Goal: Task Accomplishment & Management: Use online tool/utility

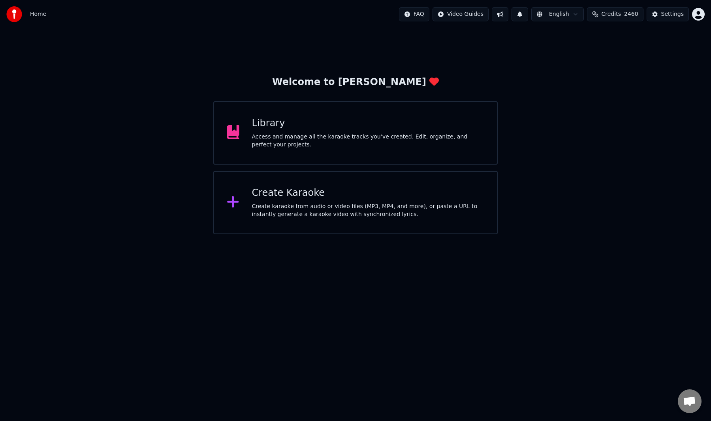
click at [325, 200] on div "Create Karaoke Create karaoke from audio or video files (MP3, MP4, and more), o…" at bounding box center [368, 203] width 233 height 32
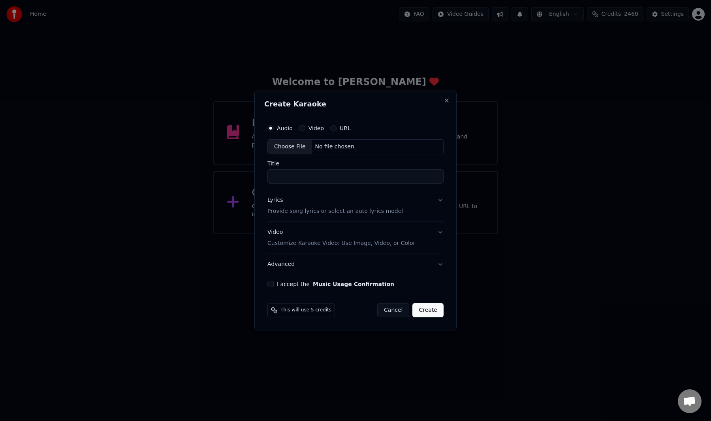
click at [287, 146] on div "Choose File" at bounding box center [290, 147] width 44 height 14
type input "**********"
click at [338, 213] on p "Provide song lyrics or select an auto lyrics model" at bounding box center [334, 211] width 136 height 8
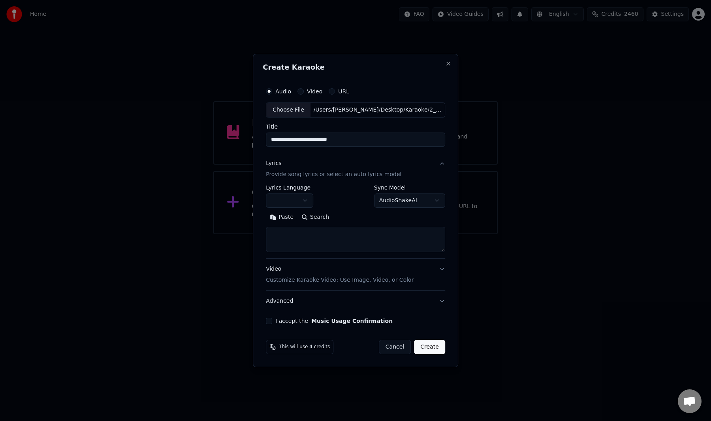
click at [283, 217] on button "Paste" at bounding box center [282, 217] width 32 height 13
type textarea "**********"
click at [350, 213] on button "Expand" at bounding box center [351, 217] width 37 height 13
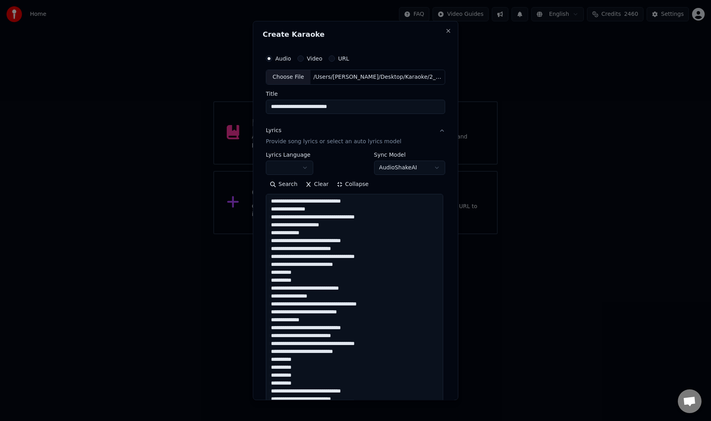
scroll to position [0, 0]
click at [294, 164] on button "button" at bounding box center [289, 167] width 47 height 14
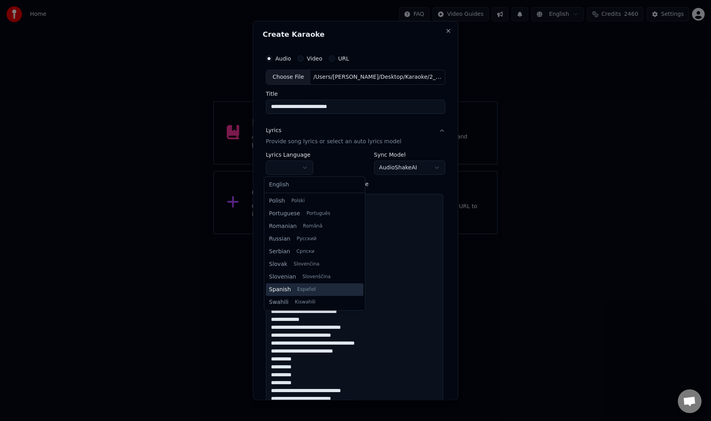
scroll to position [518, 0]
select select "**"
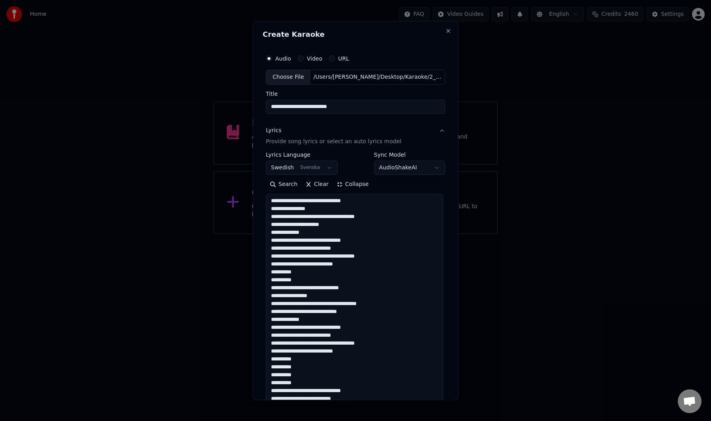
click at [255, 189] on div "**********" at bounding box center [356, 210] width 206 height 379
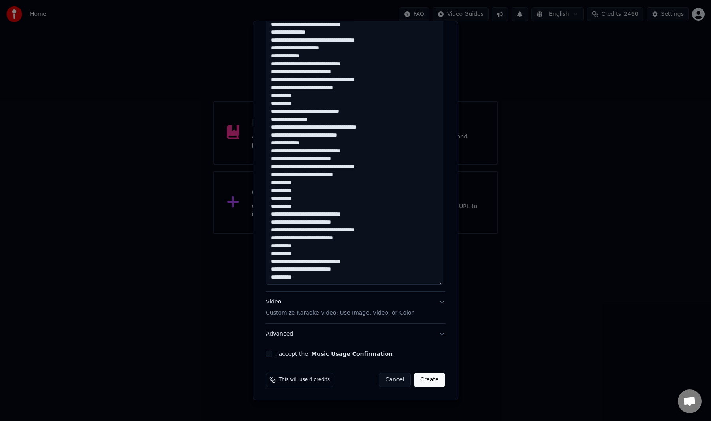
click at [298, 353] on label "I accept the Music Usage Confirmation" at bounding box center [333, 354] width 117 height 6
click at [272, 353] on button "I accept the Music Usage Confirmation" at bounding box center [269, 353] width 6 height 6
click at [421, 377] on button "Create" at bounding box center [429, 379] width 31 height 14
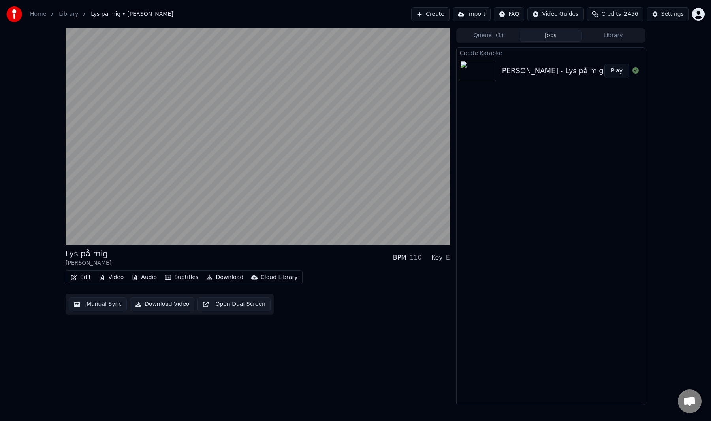
click at [88, 304] on button "Manual Sync" at bounding box center [98, 304] width 58 height 14
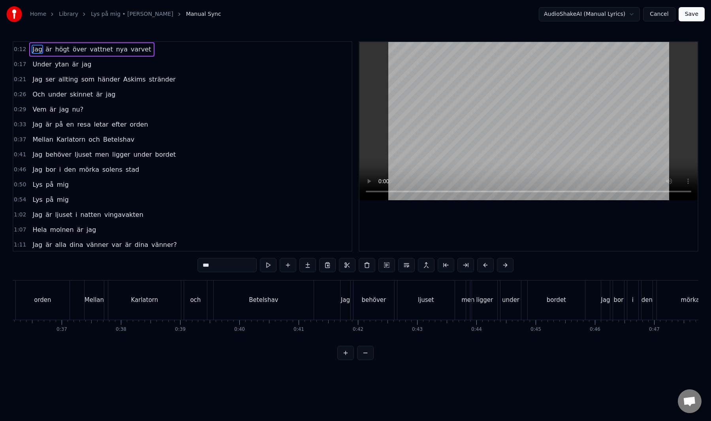
scroll to position [0, 2205]
click at [215, 293] on div "Betelshav" at bounding box center [203, 299] width 100 height 39
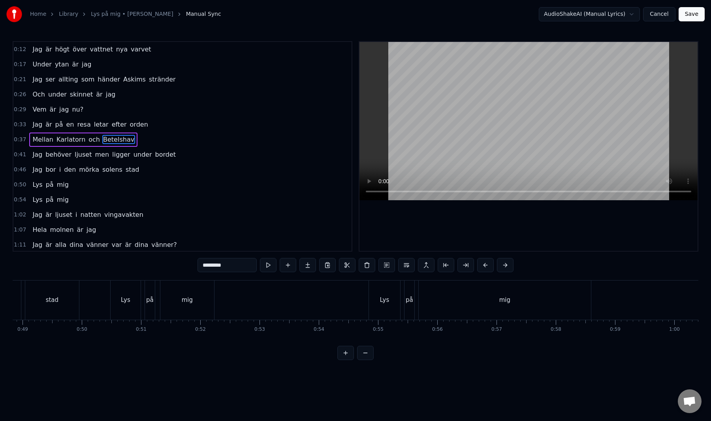
scroll to position [0, 3171]
click at [196, 297] on div "mig" at bounding box center [229, 299] width 172 height 39
type input "***"
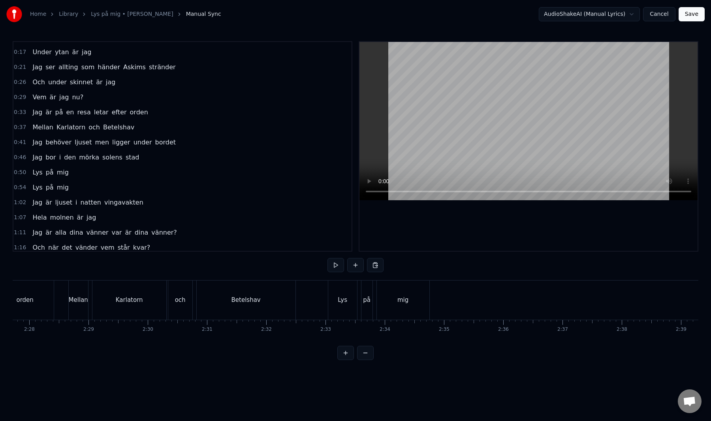
scroll to position [0, 8892]
click at [660, 19] on button "Cancel" at bounding box center [659, 14] width 32 height 14
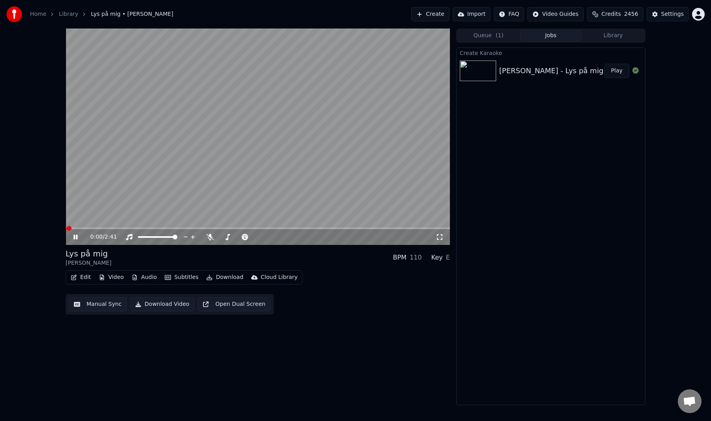
click at [176, 159] on video at bounding box center [258, 136] width 385 height 216
click at [138, 219] on video at bounding box center [258, 136] width 385 height 216
click at [77, 228] on span at bounding box center [258, 228] width 385 height 2
click at [147, 274] on button "Audio" at bounding box center [144, 277] width 32 height 11
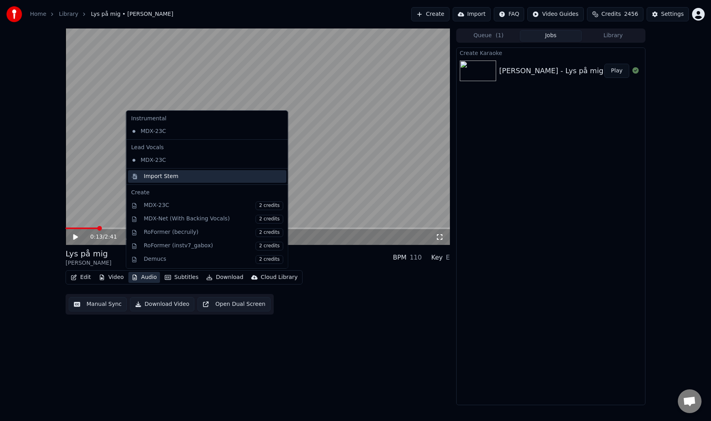
click at [147, 170] on div "Import Stem" at bounding box center [207, 176] width 158 height 13
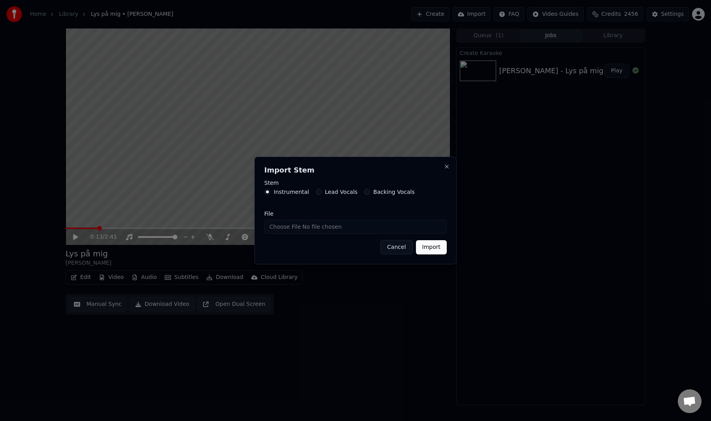
click at [289, 225] on input "File" at bounding box center [355, 226] width 183 height 14
type input "**********"
click at [437, 246] on button "Import" at bounding box center [431, 247] width 31 height 14
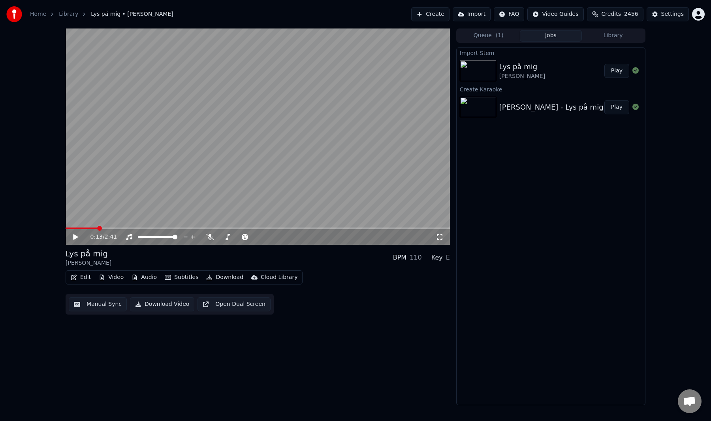
click at [141, 275] on button "Audio" at bounding box center [144, 277] width 32 height 11
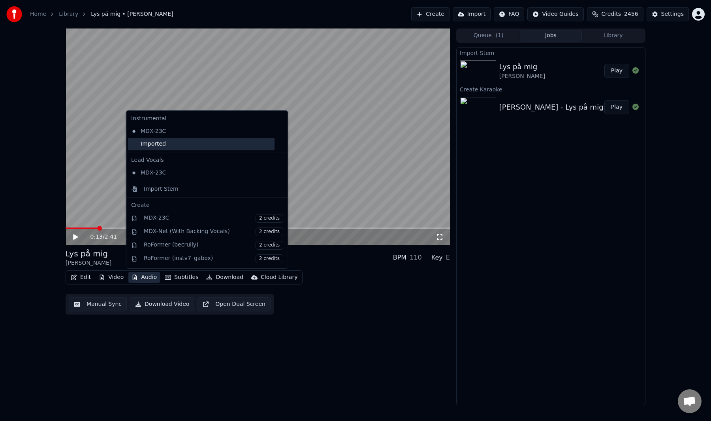
click at [173, 145] on div "Imported" at bounding box center [201, 144] width 147 height 13
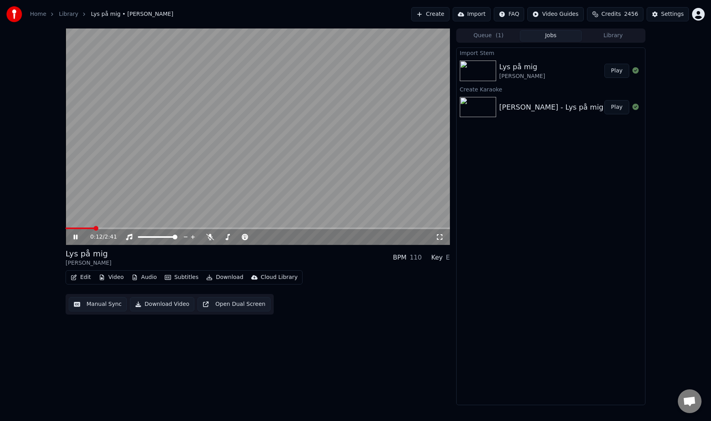
click at [94, 227] on span at bounding box center [80, 228] width 28 height 2
click at [83, 228] on span at bounding box center [82, 228] width 32 height 2
click at [98, 301] on button "Manual Sync" at bounding box center [98, 304] width 58 height 14
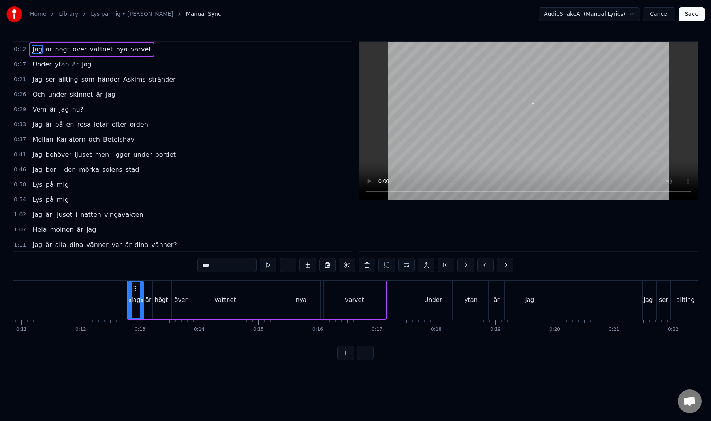
scroll to position [0, 718]
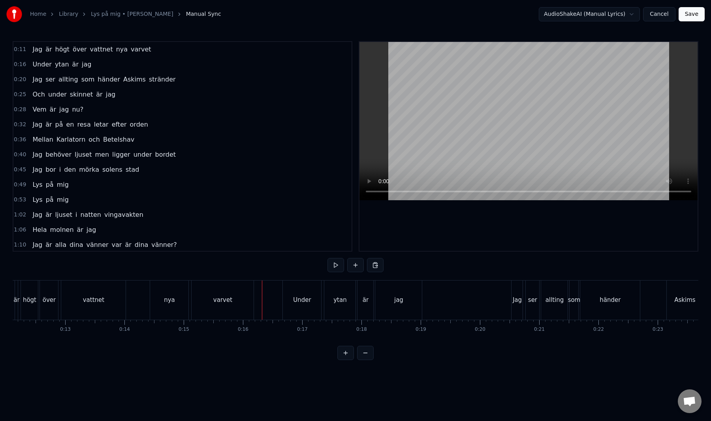
click at [685, 14] on button "Save" at bounding box center [692, 14] width 26 height 14
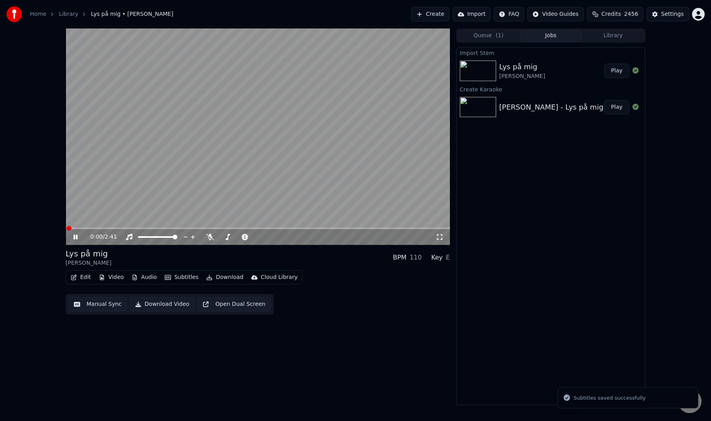
click at [22, 254] on div "0:00 / 2:41 Lys på mig [PERSON_NAME] BPM 110 Key E Edit Video Audio Subtitles D…" at bounding box center [355, 216] width 711 height 376
click at [256, 192] on video at bounding box center [258, 136] width 385 height 216
click at [104, 308] on button "Manual Sync" at bounding box center [98, 304] width 58 height 14
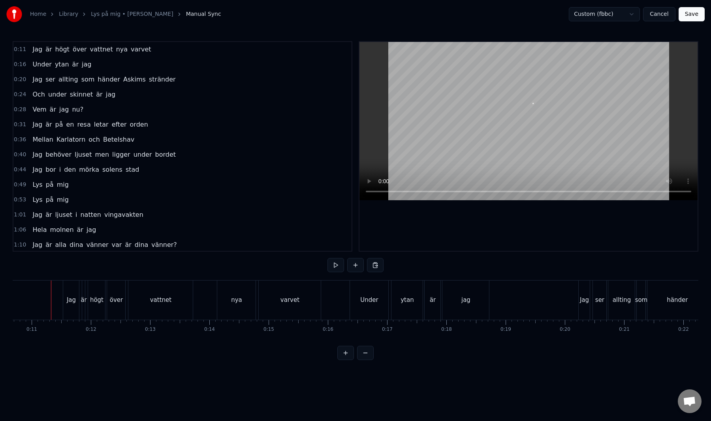
scroll to position [0, 632]
click at [688, 19] on button "Save" at bounding box center [692, 14] width 26 height 14
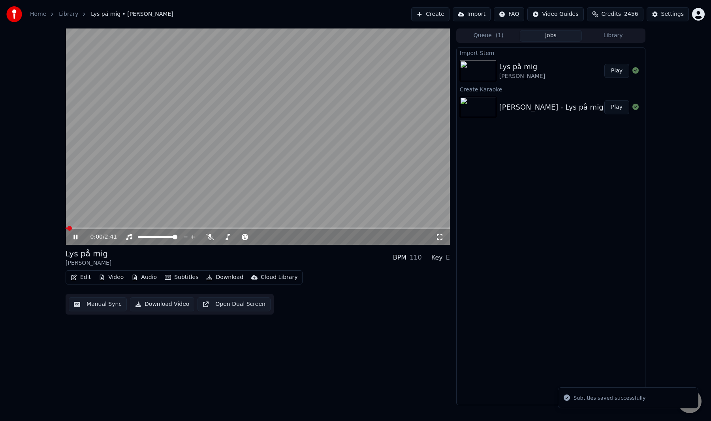
click at [201, 260] on div "Lys på mig [PERSON_NAME] BPM 110 Key E" at bounding box center [258, 257] width 385 height 19
click at [82, 227] on span at bounding box center [258, 228] width 385 height 2
click at [141, 274] on button "Audio" at bounding box center [144, 277] width 32 height 11
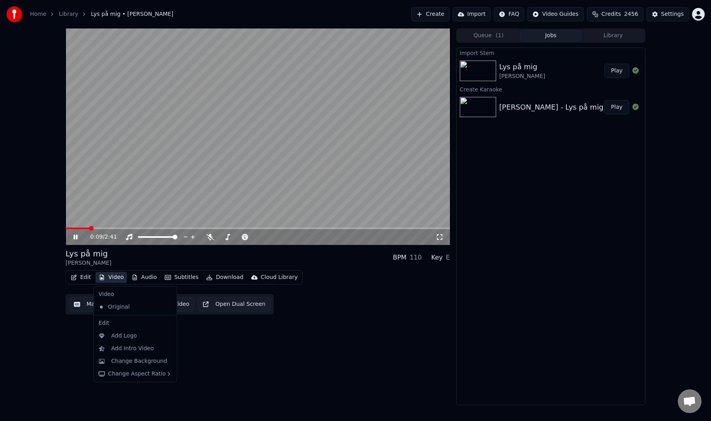
click at [38, 241] on div "0:09 / 2:41 Lys på mig [PERSON_NAME] BPM 110 Key E Edit Video Audio Subtitles D…" at bounding box center [355, 216] width 711 height 376
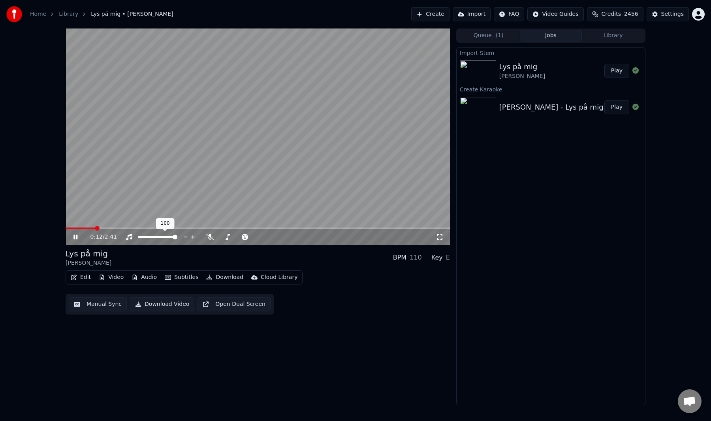
click at [166, 192] on video at bounding box center [258, 136] width 385 height 216
click at [109, 306] on button "Manual Sync" at bounding box center [98, 304] width 58 height 14
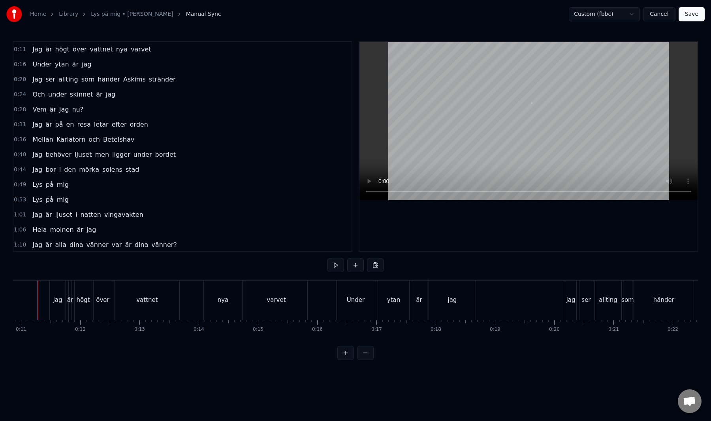
scroll to position [0, 629]
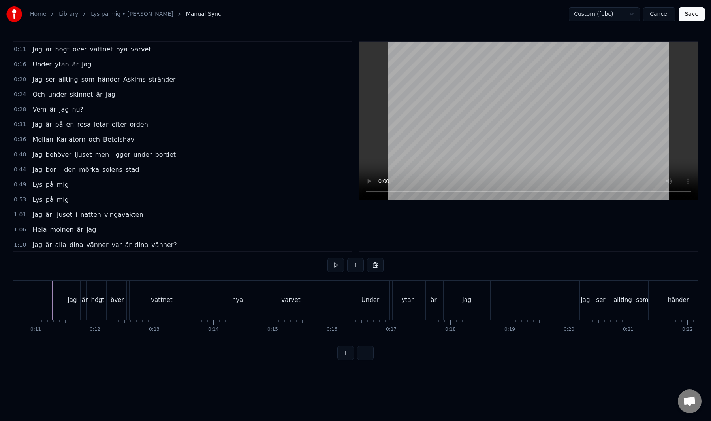
click at [693, 17] on button "Save" at bounding box center [692, 14] width 26 height 14
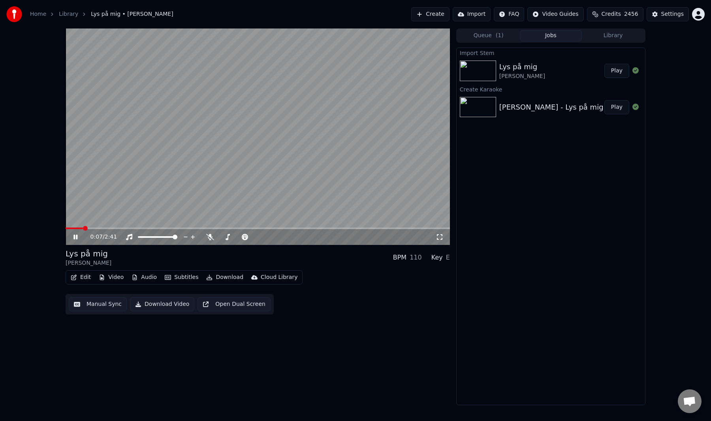
click at [121, 200] on video at bounding box center [258, 136] width 385 height 216
click at [81, 226] on video at bounding box center [258, 136] width 385 height 216
click at [80, 228] on span at bounding box center [75, 228] width 19 height 2
click at [28, 207] on div "0:07 / 2:41 Lys på mig [PERSON_NAME] BPM 110 Key E Edit Video Audio Subtitles D…" at bounding box center [355, 216] width 711 height 376
click at [384, 228] on span at bounding box center [258, 228] width 385 height 2
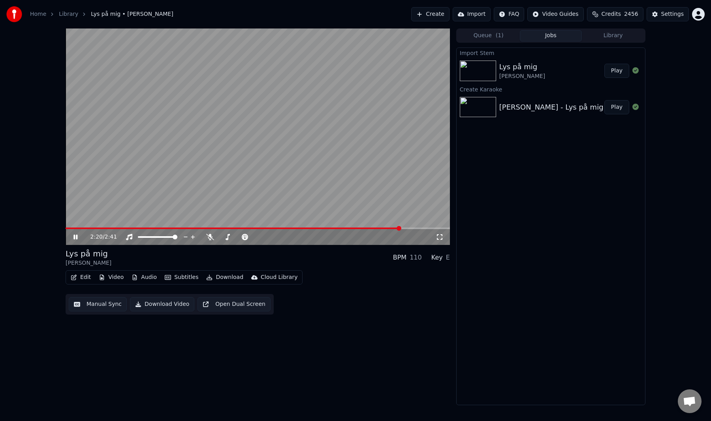
click at [318, 163] on video at bounding box center [258, 136] width 385 height 216
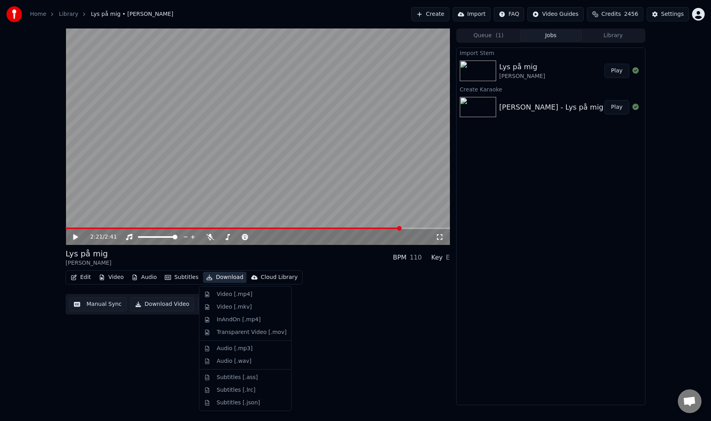
click at [217, 279] on button "Download" at bounding box center [224, 277] width 43 height 11
click at [235, 391] on div "Subtitles [.lrc]" at bounding box center [236, 390] width 39 height 8
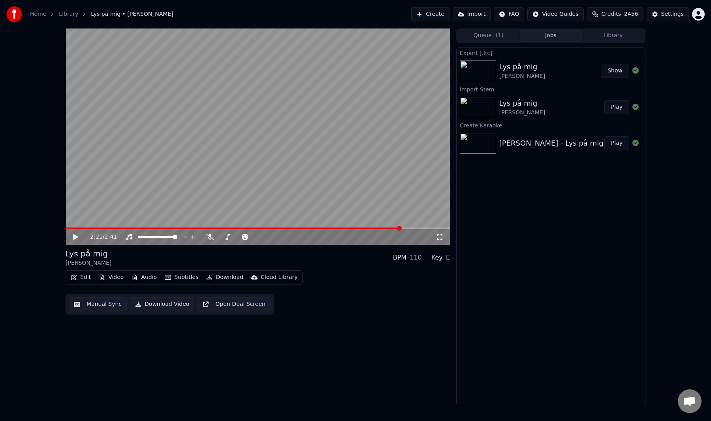
click at [223, 274] on button "Download" at bounding box center [224, 277] width 43 height 11
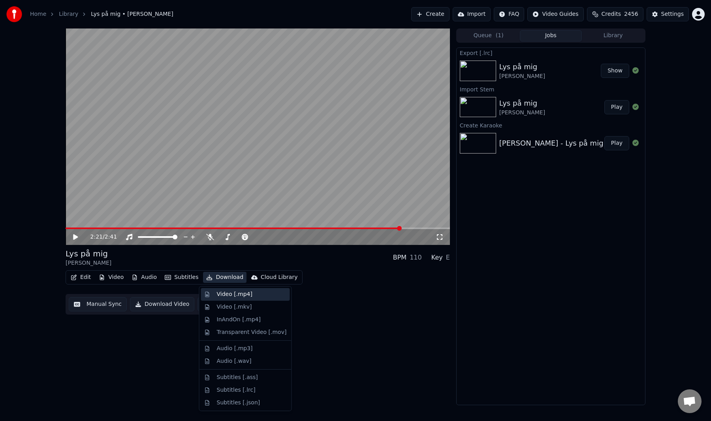
click at [228, 291] on div "Video [.mp4]" at bounding box center [235, 294] width 36 height 8
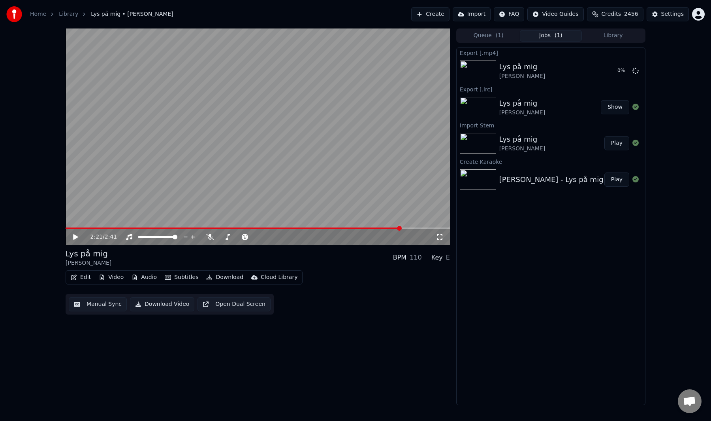
click at [339, 282] on div "Edit Video Audio Subtitles Download Cloud Library Manual Sync Download Video Op…" at bounding box center [258, 292] width 385 height 44
click at [441, 10] on button "Create" at bounding box center [430, 14] width 38 height 14
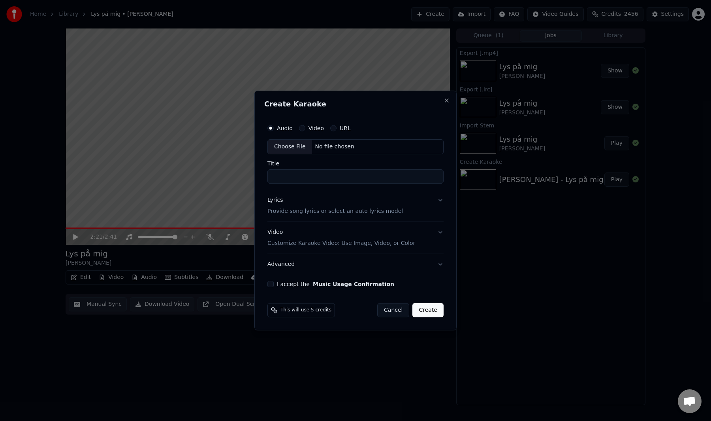
click at [284, 147] on div "Choose File" at bounding box center [290, 147] width 44 height 14
type input "**********"
click at [297, 213] on p "Provide song lyrics or select an auto lyrics model" at bounding box center [334, 211] width 136 height 8
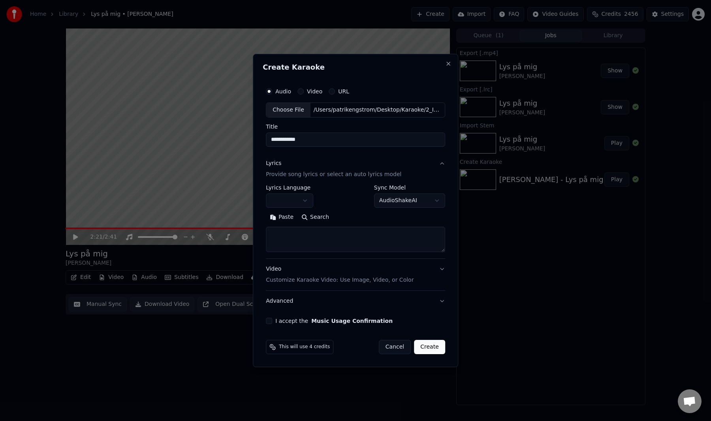
click at [282, 215] on button "Paste" at bounding box center [282, 217] width 32 height 13
click at [349, 216] on button "Expand" at bounding box center [351, 217] width 37 height 13
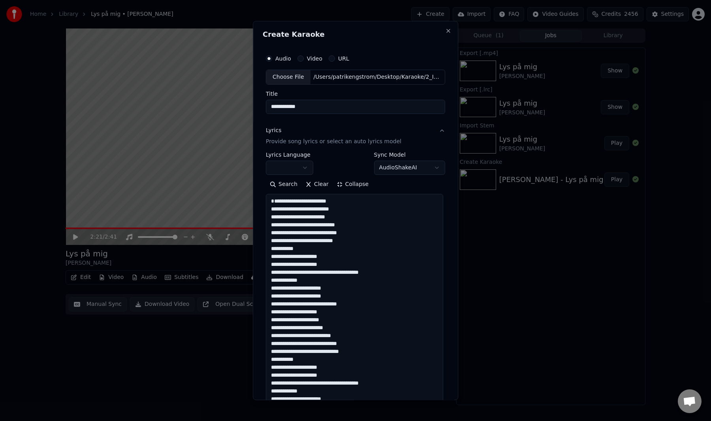
click at [268, 208] on textarea at bounding box center [354, 351] width 177 height 315
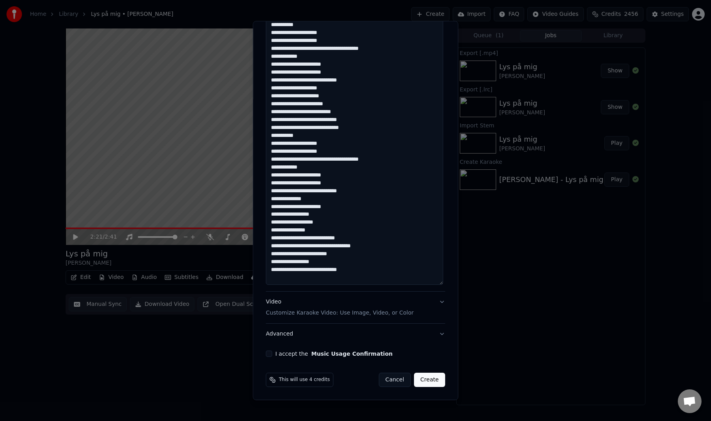
click at [310, 280] on textarea at bounding box center [354, 127] width 177 height 315
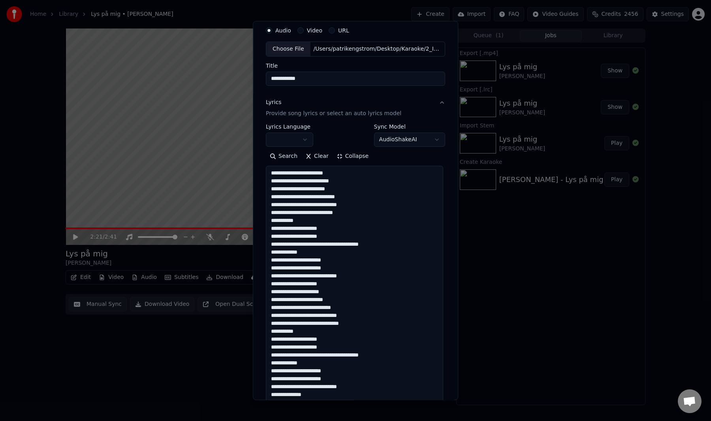
scroll to position [0, 0]
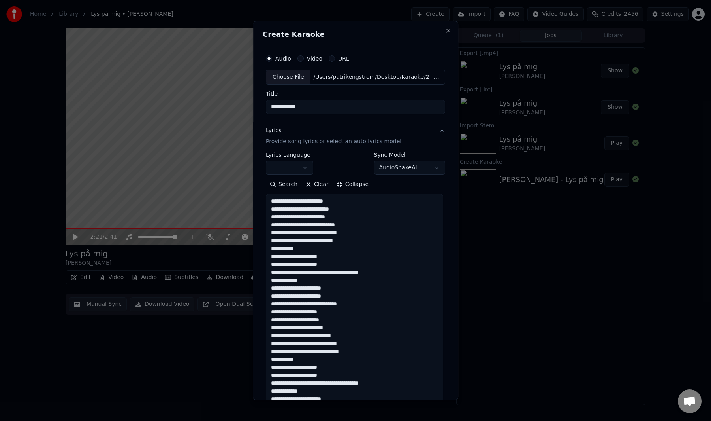
type textarea "**********"
click at [300, 164] on body "**********" at bounding box center [355, 210] width 711 height 421
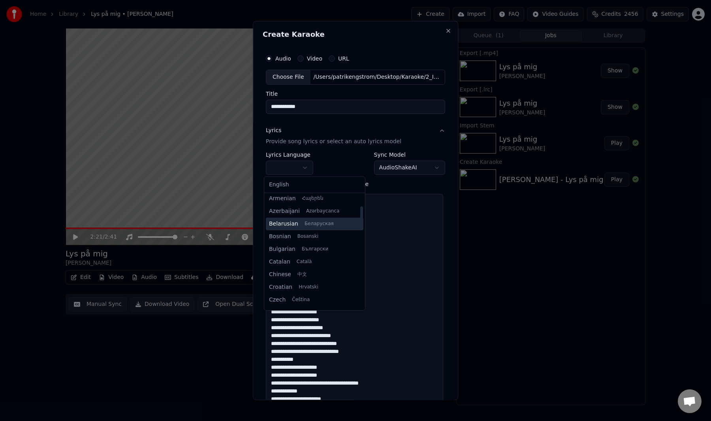
scroll to position [162, 0]
select select "**"
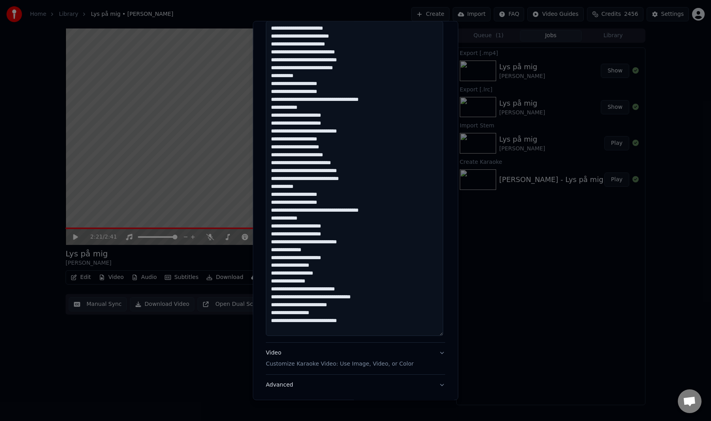
scroll to position [218, 0]
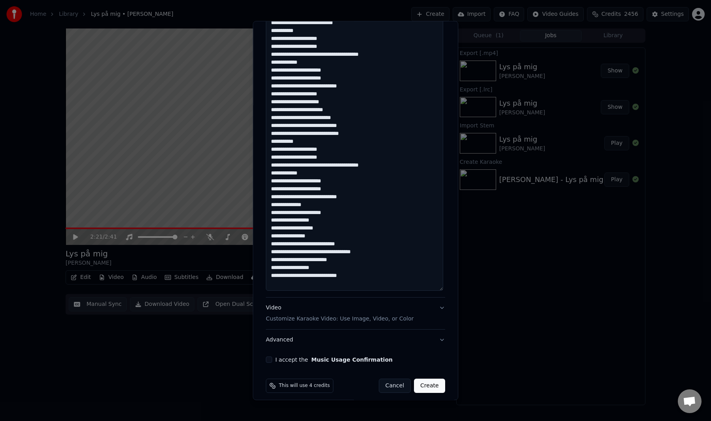
click at [266, 358] on button "I accept the Music Usage Confirmation" at bounding box center [269, 359] width 6 height 6
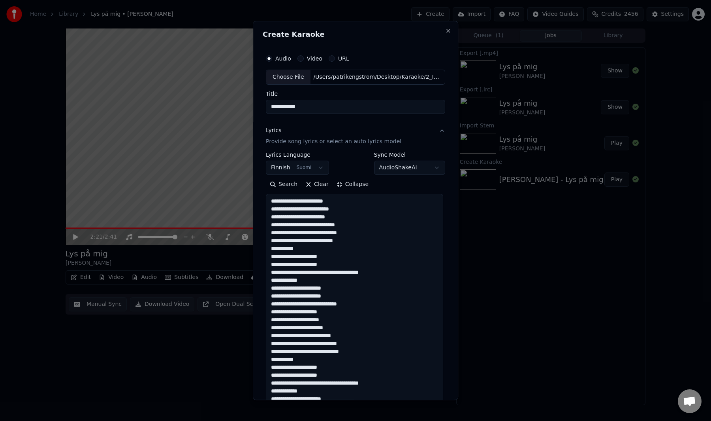
scroll to position [224, 0]
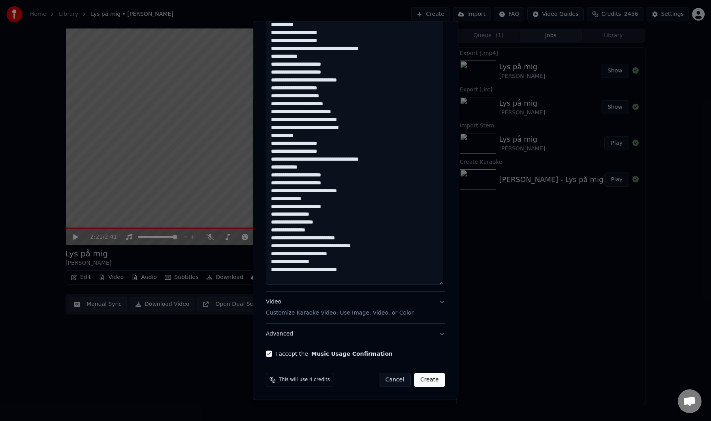
click at [434, 381] on button "Create" at bounding box center [429, 379] width 31 height 14
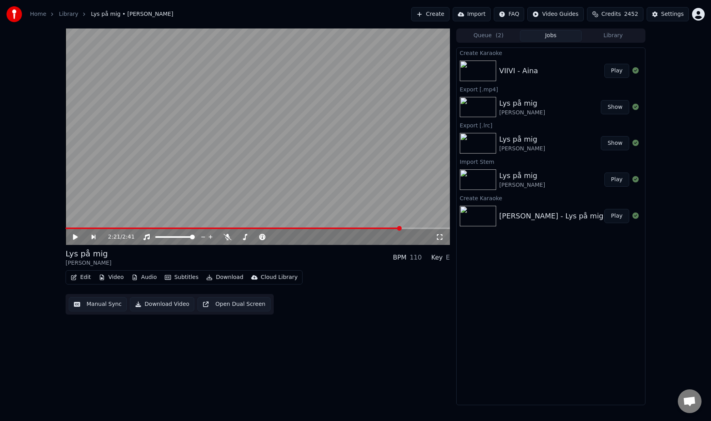
click at [618, 72] on button "Play" at bounding box center [617, 71] width 25 height 14
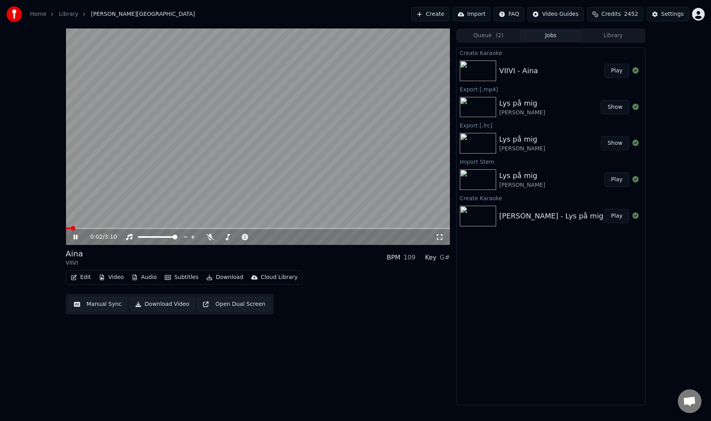
click at [92, 303] on button "Manual Sync" at bounding box center [98, 304] width 58 height 14
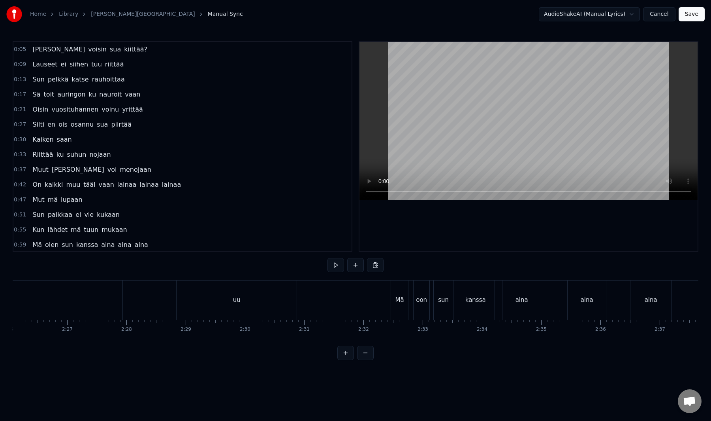
scroll to position [0, 8238]
click at [394, 313] on div "aina" at bounding box center [408, 299] width 273 height 39
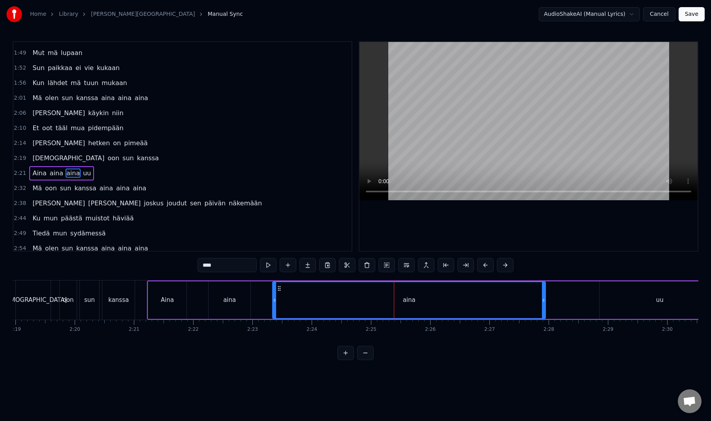
scroll to position [362, 0]
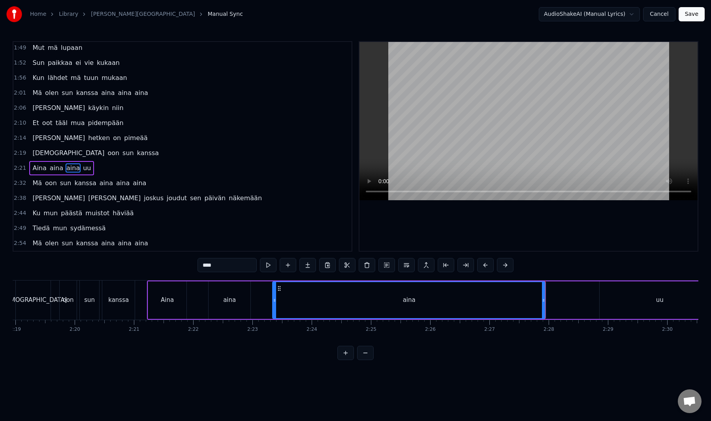
click at [570, 294] on div "Aina aina aina uu" at bounding box center [434, 299] width 574 height 39
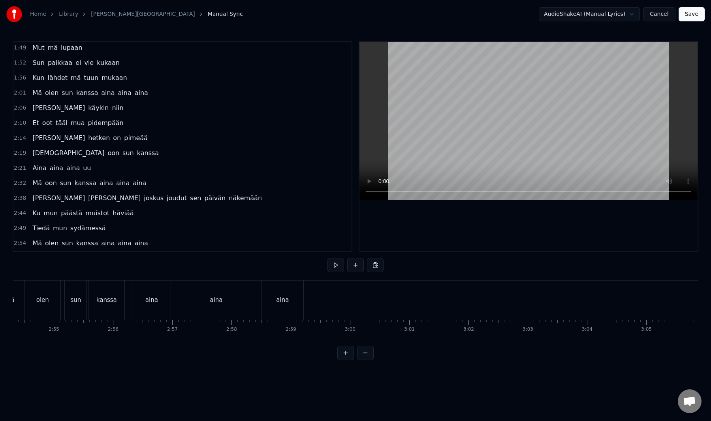
scroll to position [0, 10421]
click at [658, 18] on button "Cancel" at bounding box center [659, 14] width 32 height 14
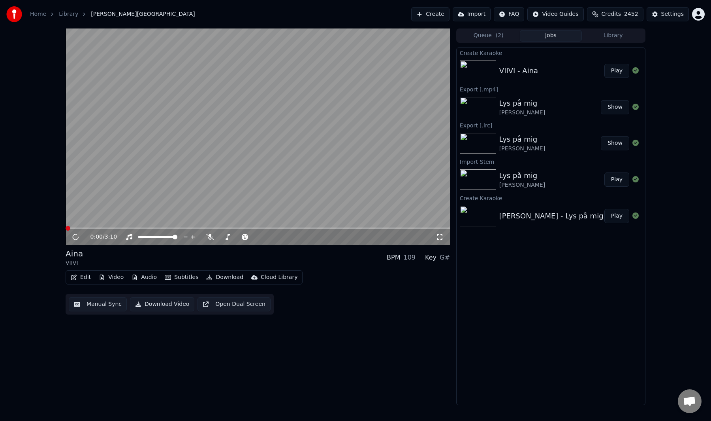
click at [251, 136] on video at bounding box center [258, 136] width 385 height 216
click at [151, 273] on button "Audio" at bounding box center [144, 277] width 32 height 11
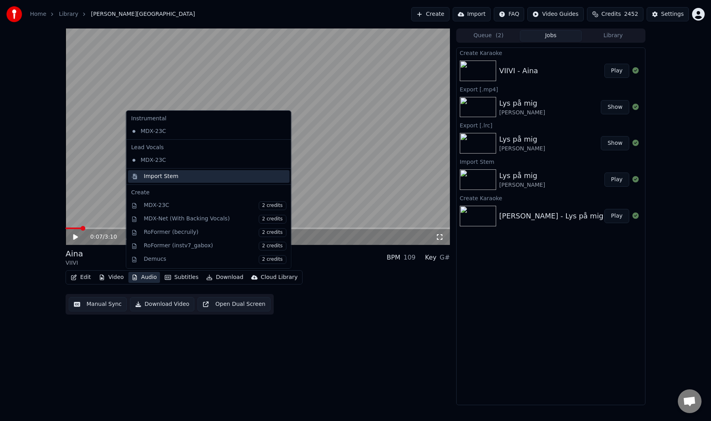
click at [169, 177] on div "Import Stem" at bounding box center [161, 176] width 35 height 8
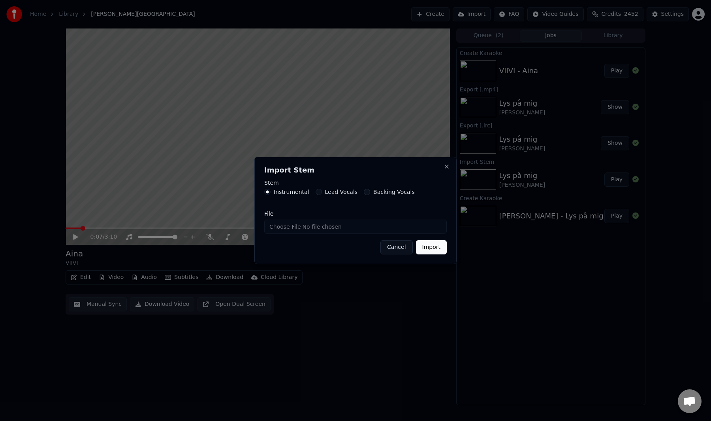
click at [283, 228] on input "File" at bounding box center [355, 226] width 183 height 14
type input "**********"
click at [427, 246] on button "Import" at bounding box center [431, 247] width 31 height 14
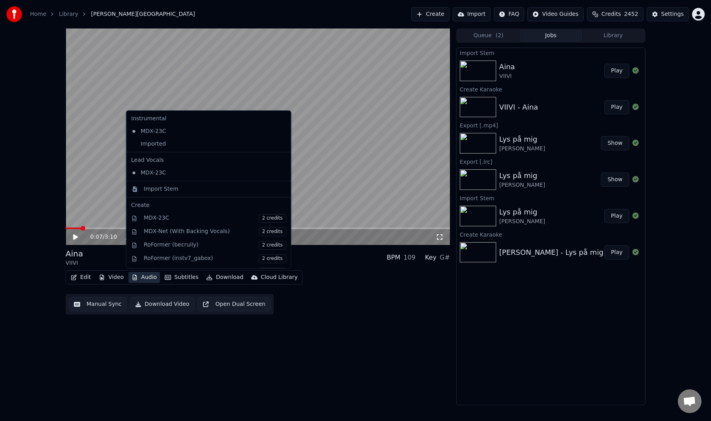
click at [154, 280] on button "Audio" at bounding box center [144, 277] width 32 height 11
click at [179, 147] on div "Imported" at bounding box center [203, 144] width 150 height 13
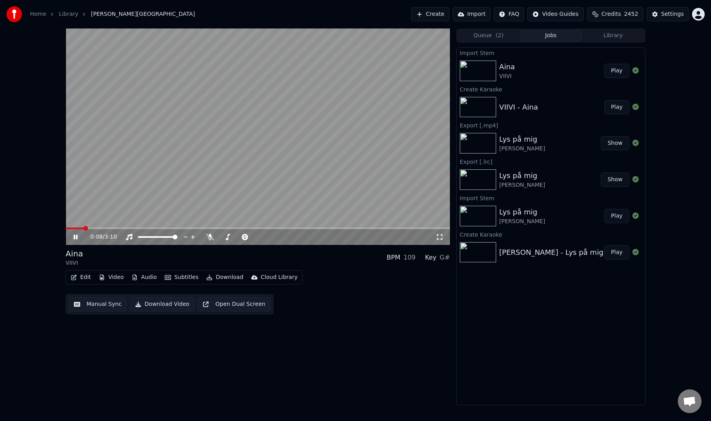
click at [79, 227] on video at bounding box center [258, 136] width 385 height 216
click at [76, 228] on span at bounding box center [75, 228] width 18 height 2
click at [94, 206] on video at bounding box center [258, 136] width 385 height 216
click at [119, 195] on video at bounding box center [258, 136] width 385 height 216
click at [88, 300] on button "Manual Sync" at bounding box center [98, 304] width 58 height 14
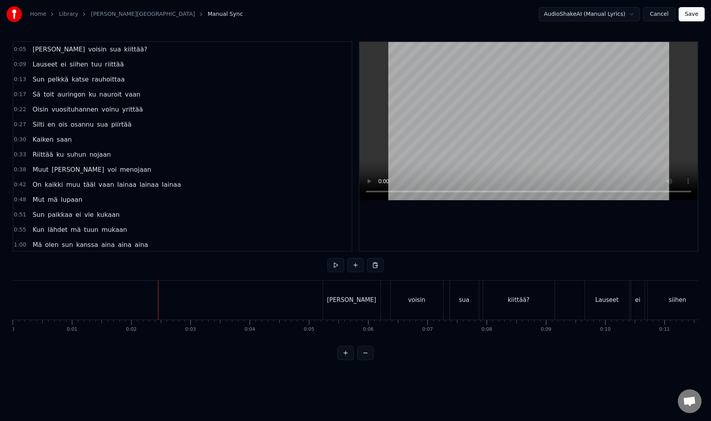
click at [685, 17] on button "Save" at bounding box center [692, 14] width 26 height 14
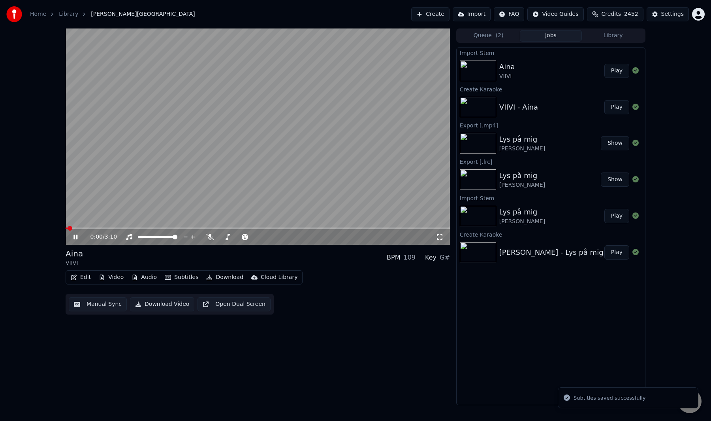
click at [17, 205] on div "0:00 / 3:10 Aina VIIVI BPM 109 Key G# Edit Video Audio Subtitles Download Cloud…" at bounding box center [355, 216] width 711 height 376
click at [87, 301] on button "Manual Sync" at bounding box center [98, 304] width 58 height 14
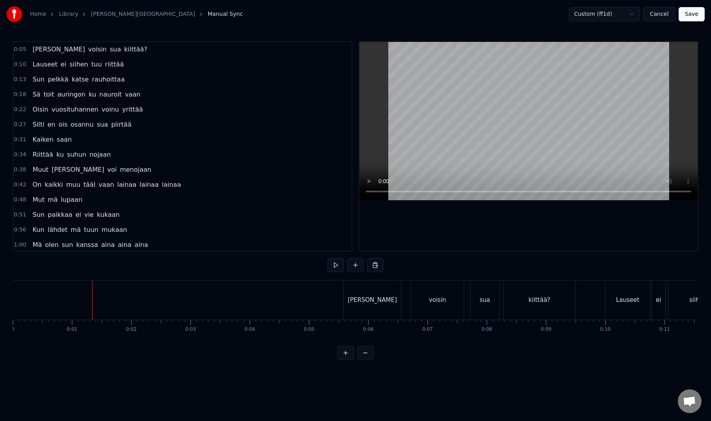
click at [692, 16] on button "Save" at bounding box center [692, 14] width 26 height 14
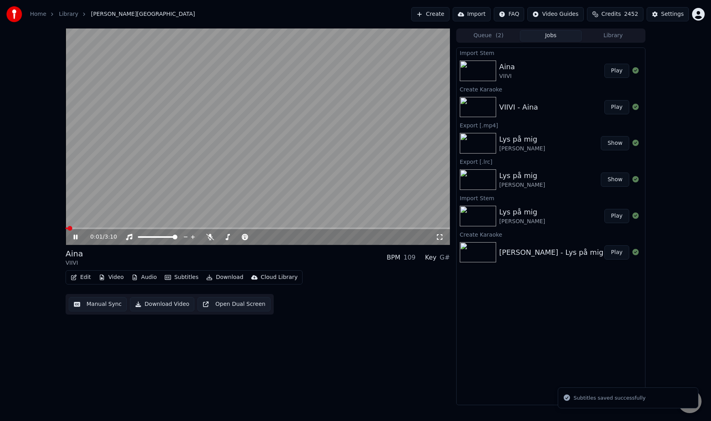
click at [52, 234] on div "0:01 / 3:10 Aina VIIVI BPM 109 Key G# Edit Video Audio Subtitles Download Cloud…" at bounding box center [355, 216] width 711 height 376
click at [349, 168] on video at bounding box center [258, 136] width 385 height 216
click at [387, 228] on span at bounding box center [258, 228] width 385 height 2
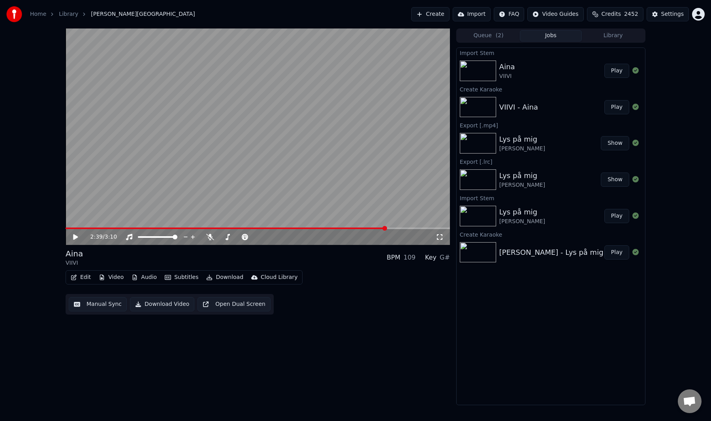
click at [385, 185] on video at bounding box center [258, 136] width 385 height 216
click at [370, 195] on video at bounding box center [258, 136] width 385 height 216
click at [223, 278] on button "Download" at bounding box center [224, 277] width 43 height 11
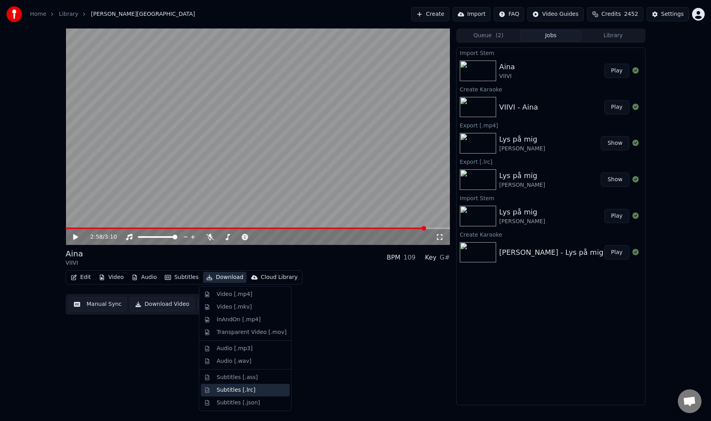
click at [235, 390] on div "Subtitles [.lrc]" at bounding box center [236, 390] width 39 height 8
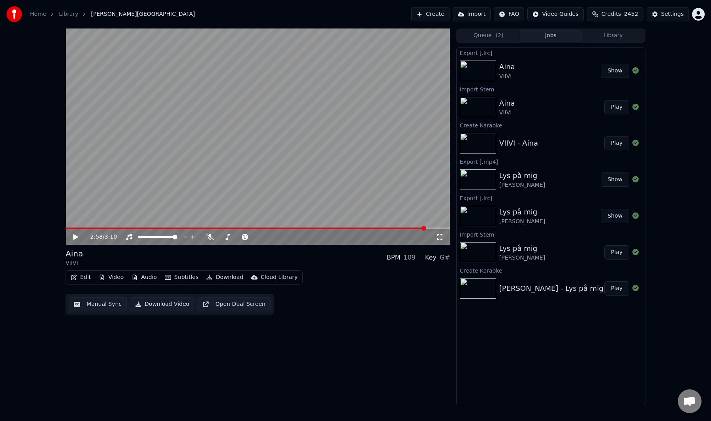
click at [222, 275] on button "Download" at bounding box center [224, 277] width 43 height 11
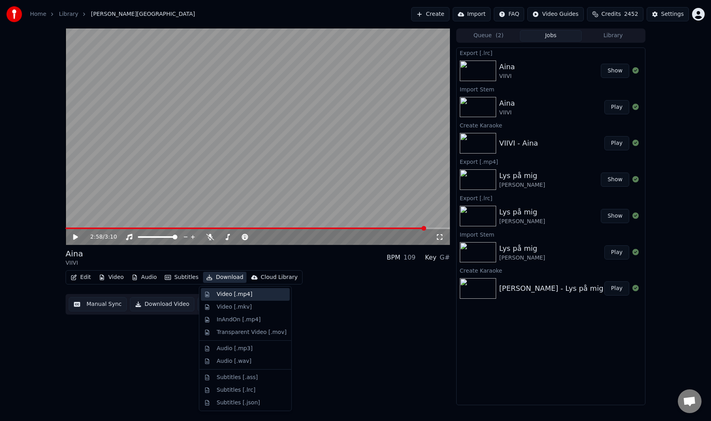
click at [241, 292] on div "Video [.mp4]" at bounding box center [235, 294] width 36 height 8
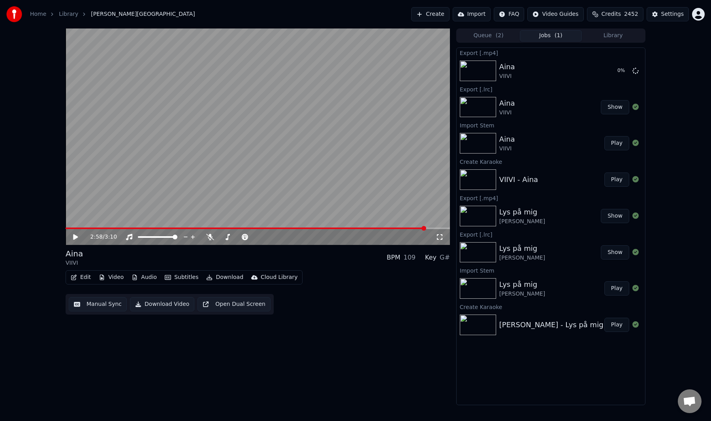
click at [354, 313] on div "Edit Video Audio Subtitles Download Cloud Library Manual Sync Download Video Op…" at bounding box center [258, 292] width 385 height 44
click at [415, 5] on div "Home Library Aina • VIIVI Create Import FAQ Video Guides Credits 2452 Settings" at bounding box center [355, 14] width 711 height 28
click at [428, 15] on button "Create" at bounding box center [430, 14] width 38 height 14
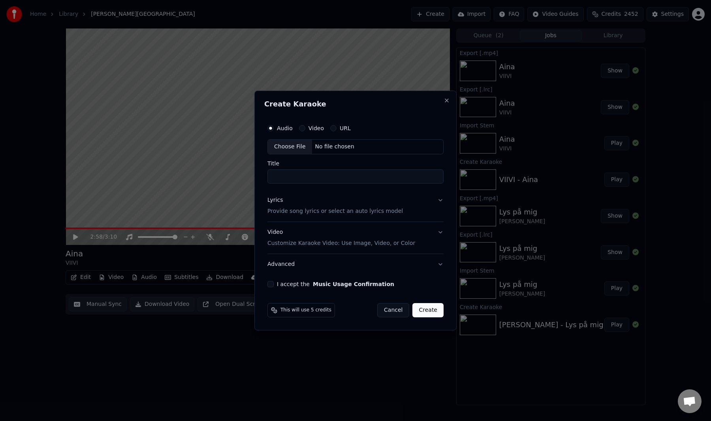
click at [283, 145] on div "Choose File" at bounding box center [290, 147] width 44 height 14
type input "**********"
click at [324, 212] on p "Provide song lyrics or select an auto lyrics model" at bounding box center [334, 211] width 136 height 8
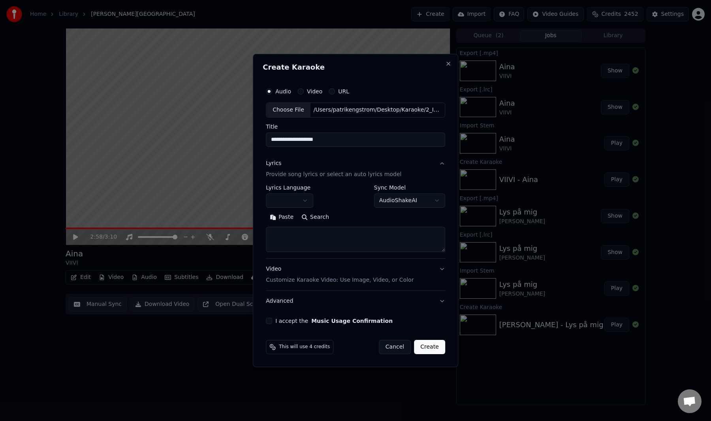
click at [281, 215] on button "Paste" at bounding box center [282, 217] width 32 height 13
type textarea "**********"
click at [348, 243] on textarea at bounding box center [354, 238] width 177 height 25
click at [290, 220] on button "Paste" at bounding box center [282, 217] width 32 height 13
type textarea "**********"
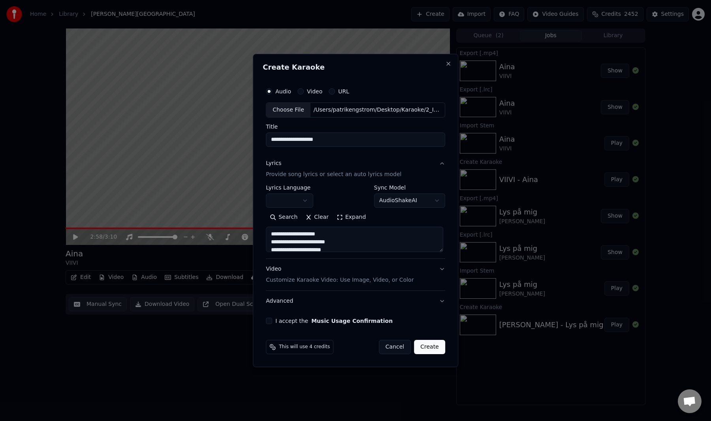
click at [353, 216] on button "Expand" at bounding box center [351, 217] width 37 height 13
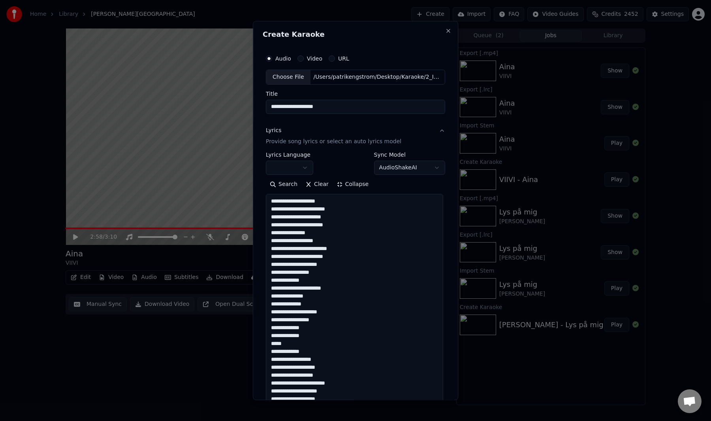
click at [306, 169] on body "**********" at bounding box center [355, 210] width 711 height 421
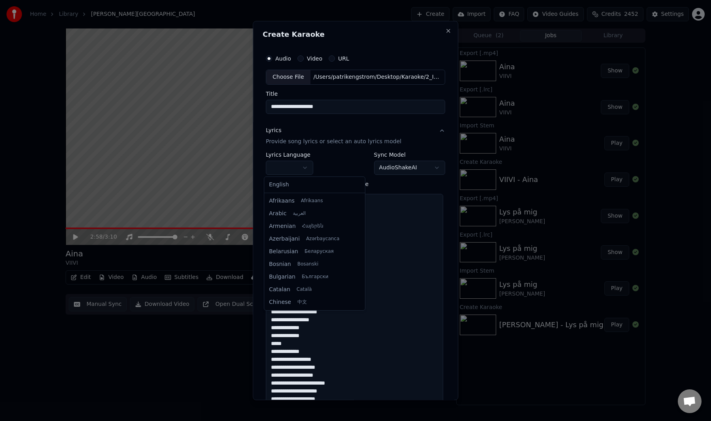
select select "**"
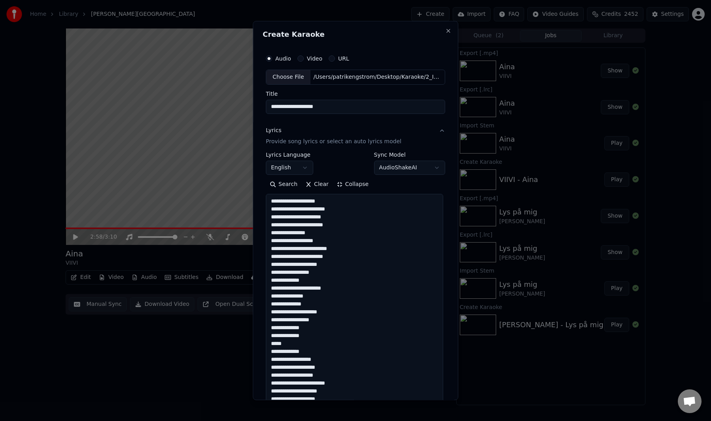
click at [447, 196] on div "**********" at bounding box center [356, 210] width 206 height 379
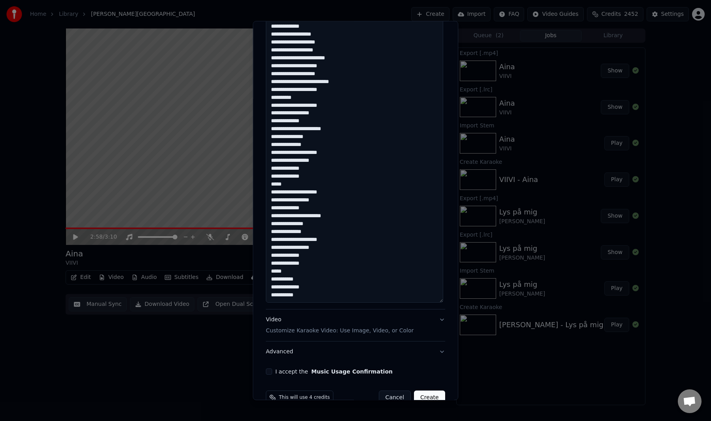
scroll to position [342, 0]
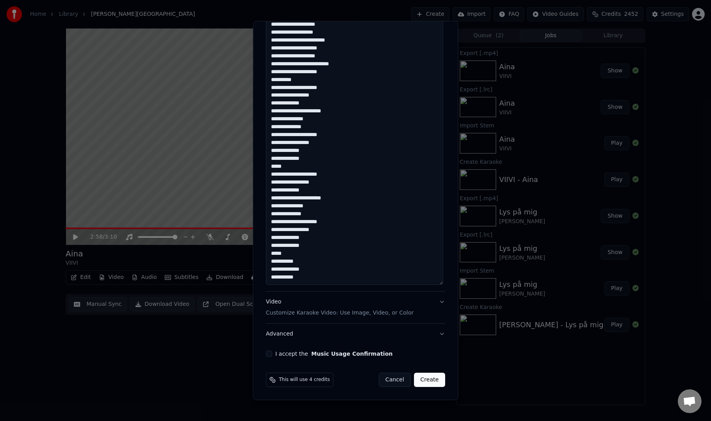
click at [289, 353] on label "I accept the Music Usage Confirmation" at bounding box center [333, 354] width 117 height 6
click at [272, 353] on button "I accept the Music Usage Confirmation" at bounding box center [269, 353] width 6 height 6
click at [423, 383] on button "Create" at bounding box center [429, 379] width 31 height 14
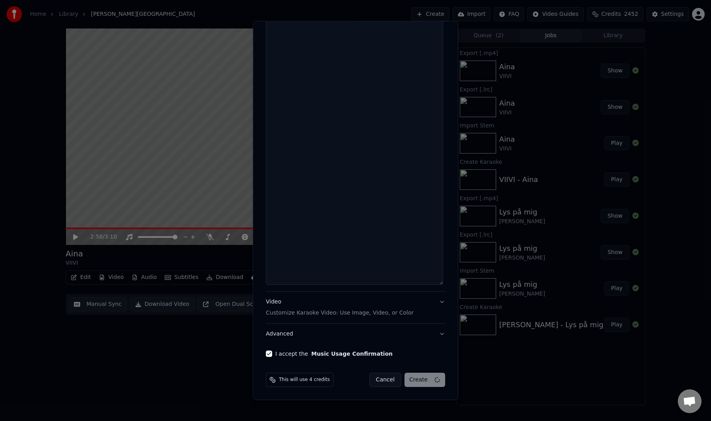
scroll to position [0, 0]
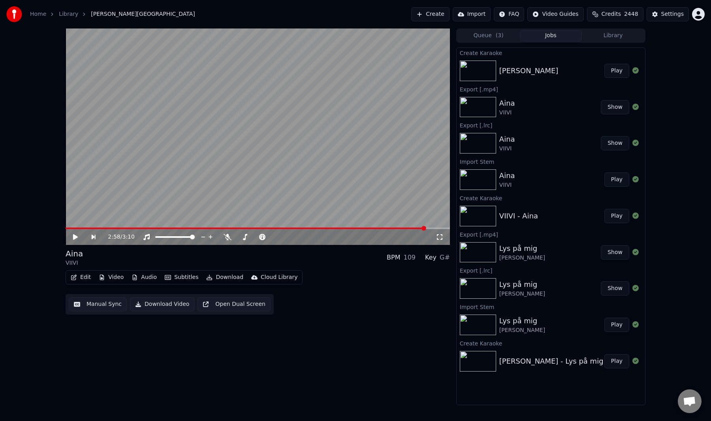
click at [620, 68] on button "Play" at bounding box center [617, 71] width 25 height 14
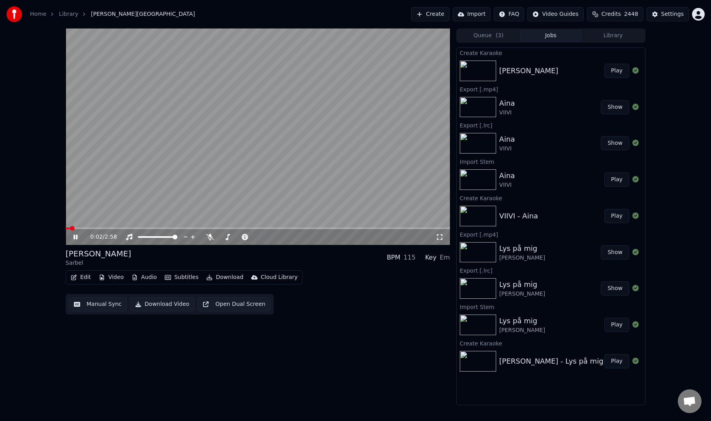
click at [96, 311] on div "Manual Sync Download Video Open Dual Screen" at bounding box center [170, 304] width 208 height 21
click at [99, 305] on button "Manual Sync" at bounding box center [98, 304] width 58 height 14
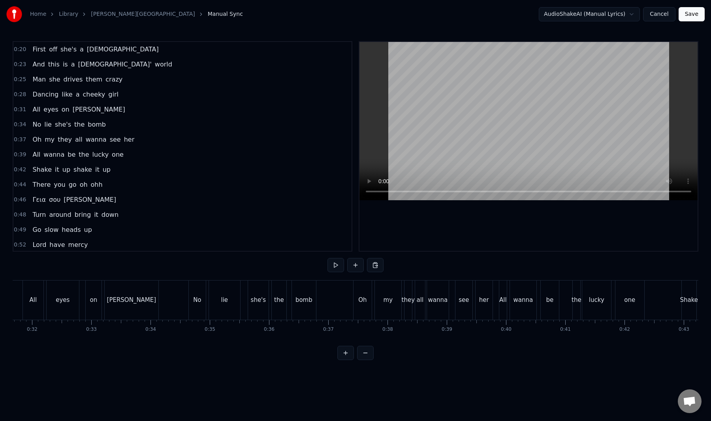
scroll to position [0, 1856]
click at [155, 304] on div "[PERSON_NAME]" at bounding box center [152, 299] width 49 height 9
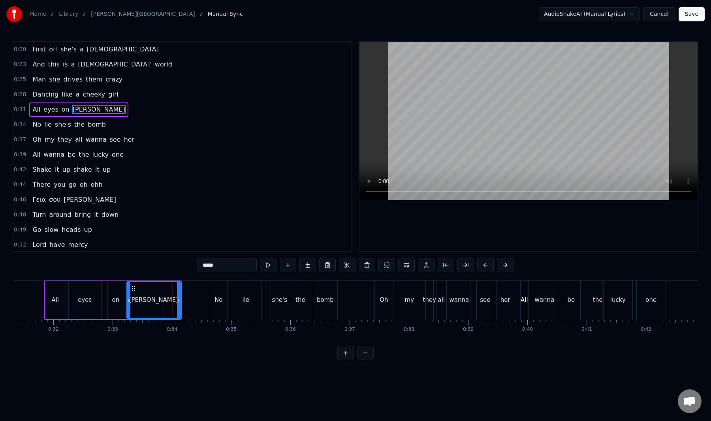
drag, startPoint x: 226, startPoint y: 267, endPoint x: 197, endPoint y: 268, distance: 28.9
click at [197, 268] on div "0:20 First off she's a [DEMOGRAPHIC_DATA] 0:23 And this is a [DEMOGRAPHIC_DATA]…" at bounding box center [356, 200] width 686 height 319
click at [168, 296] on div "[PERSON_NAME]" at bounding box center [153, 300] width 53 height 36
click at [70, 198] on span "[PERSON_NAME]" at bounding box center [90, 199] width 54 height 9
type input "*****"
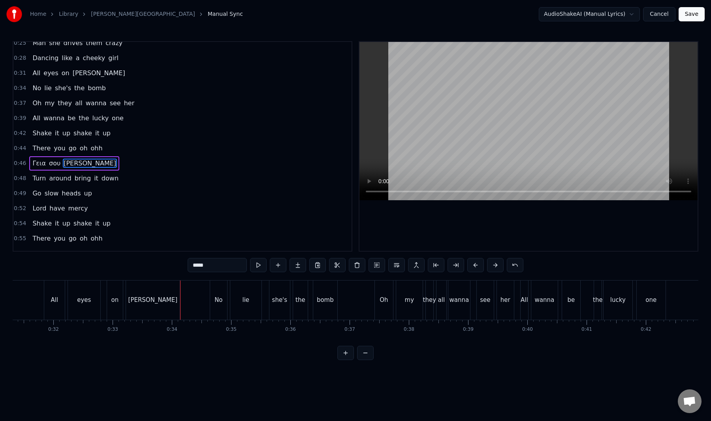
scroll to position [53, 0]
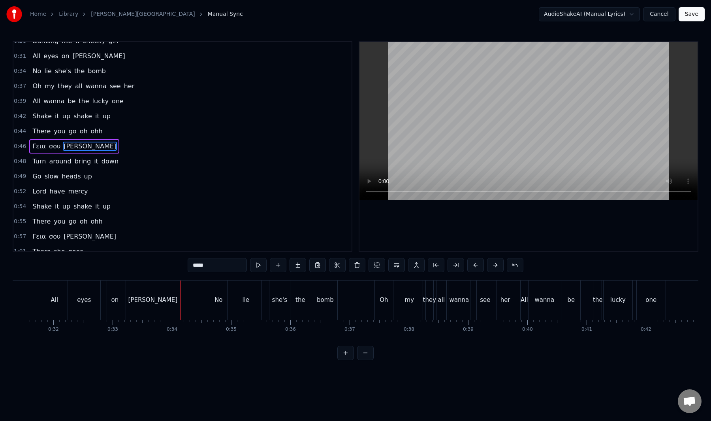
click at [50, 137] on div "There you go oh ohh" at bounding box center [67, 131] width 76 height 14
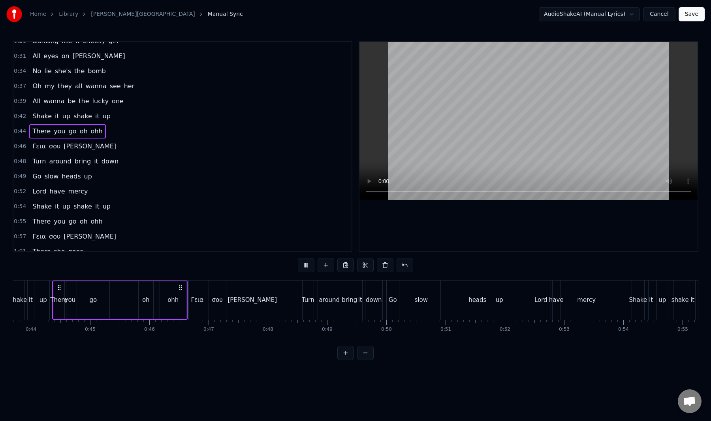
scroll to position [254, 0]
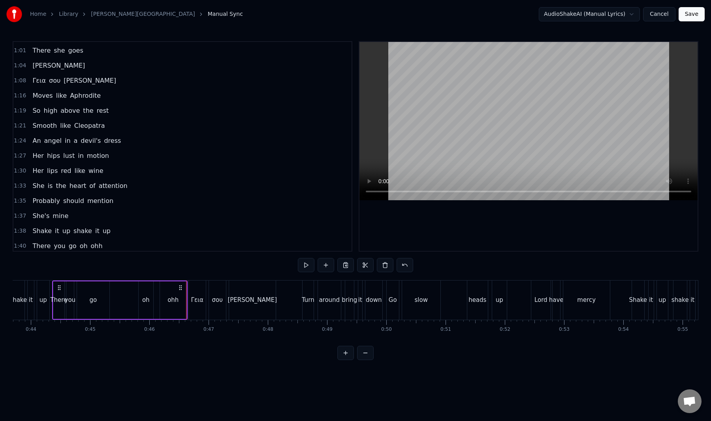
click at [196, 306] on div "Γεια" at bounding box center [197, 299] width 17 height 39
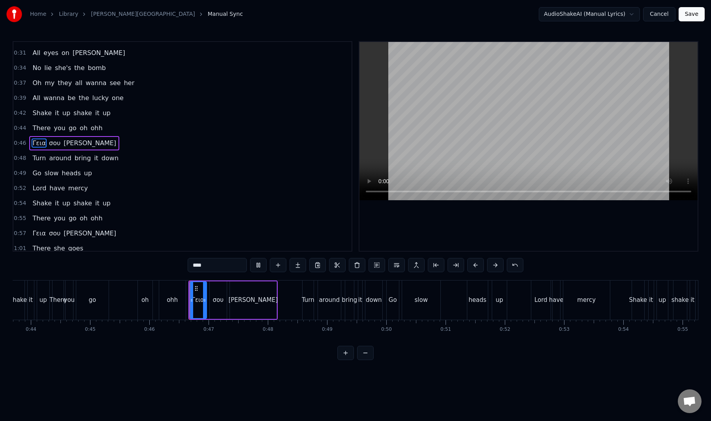
scroll to position [53, 0]
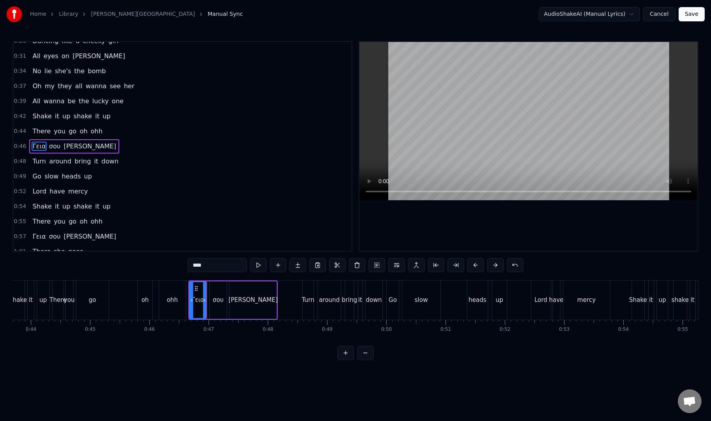
click at [216, 310] on div "σου" at bounding box center [218, 300] width 17 height 38
click at [234, 304] on div "[PERSON_NAME]" at bounding box center [253, 300] width 47 height 38
type input "*****"
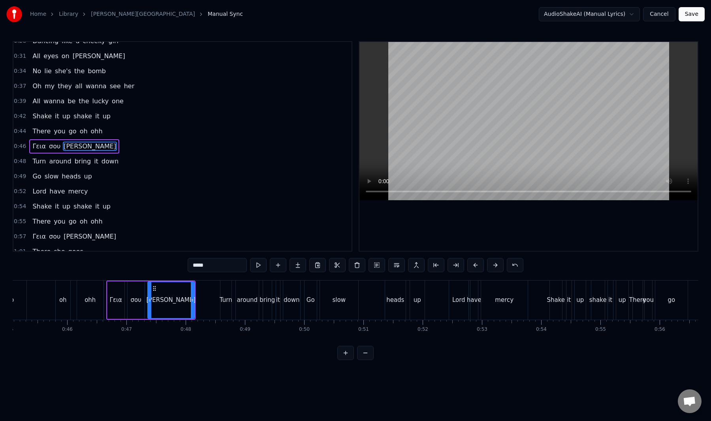
scroll to position [0, 2618]
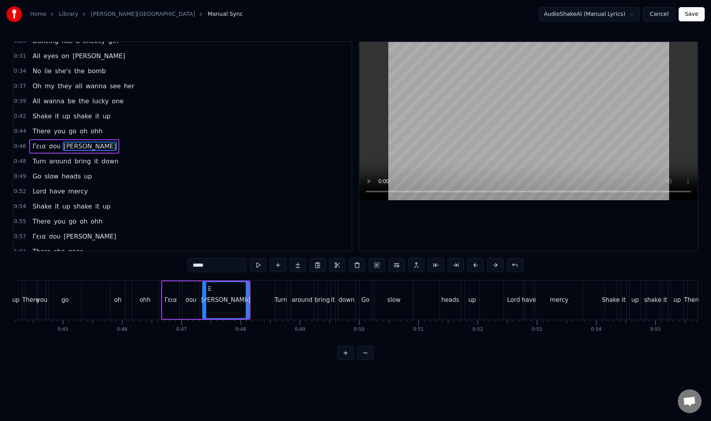
click at [656, 16] on button "Cancel" at bounding box center [659, 14] width 32 height 14
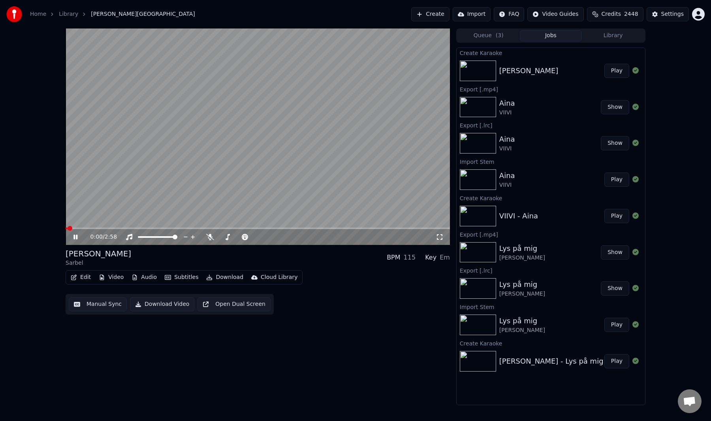
click at [97, 301] on button "Manual Sync" at bounding box center [98, 304] width 58 height 14
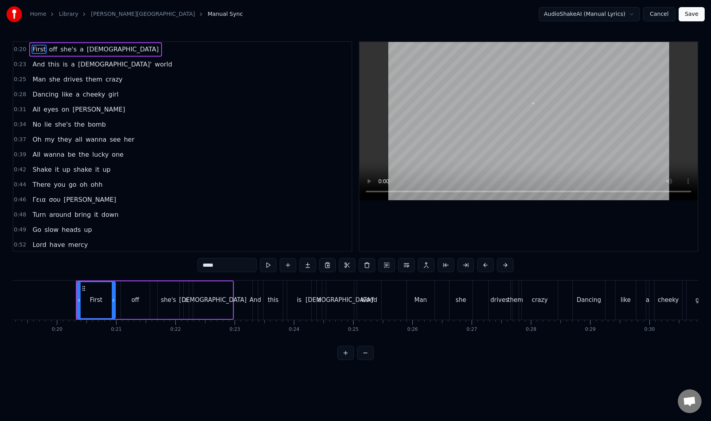
scroll to position [0, 1165]
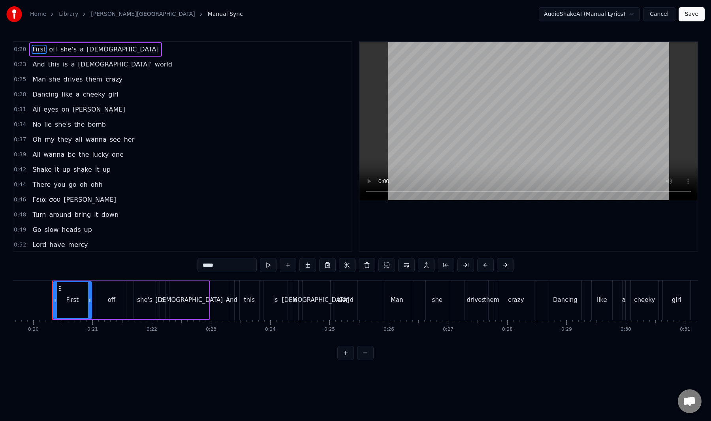
click at [76, 112] on span "[PERSON_NAME]" at bounding box center [99, 109] width 54 height 9
type input "*****"
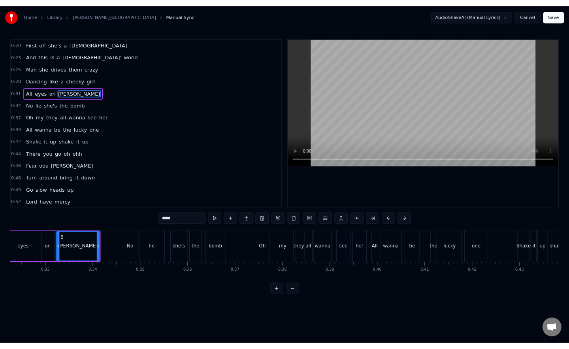
scroll to position [0, 1930]
